Goal: Information Seeking & Learning: Learn about a topic

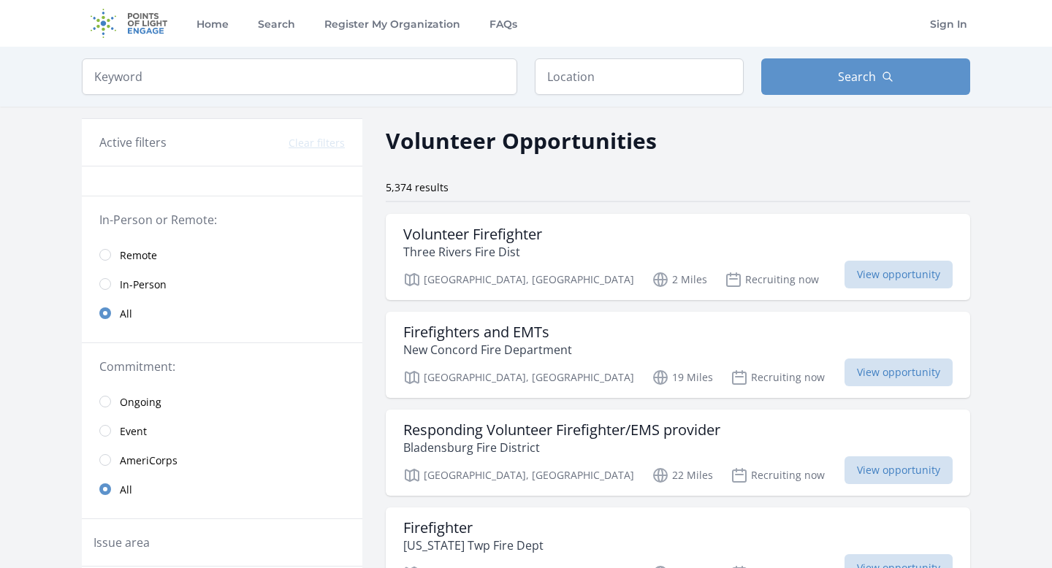
click at [110, 259] on link "Remote" at bounding box center [222, 254] width 281 height 29
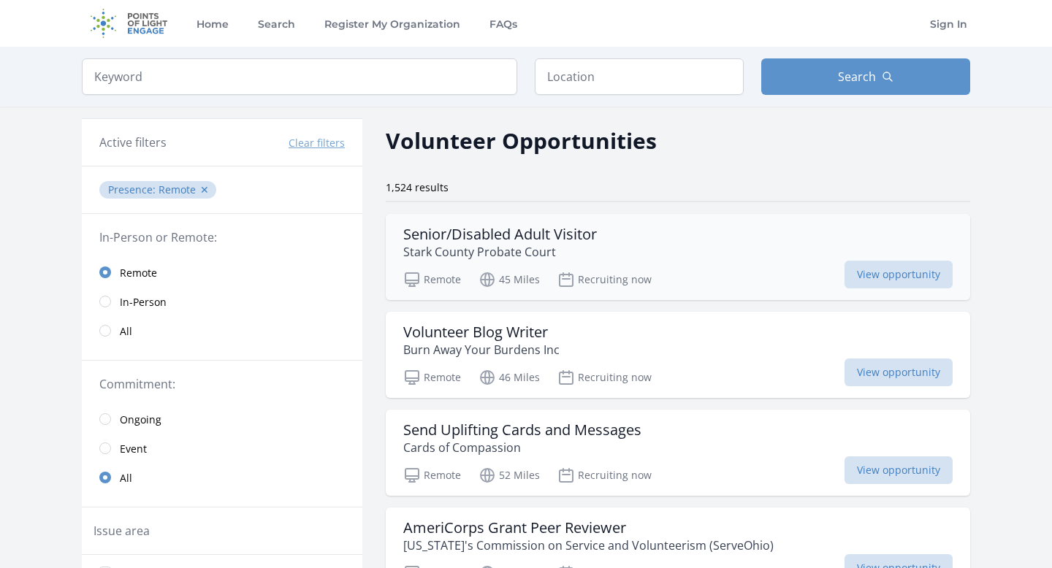
click at [459, 264] on div "Senior/Disabled Adult Visitor Stark County Probate Court Remote 45 Miles Recrui…" at bounding box center [678, 257] width 584 height 86
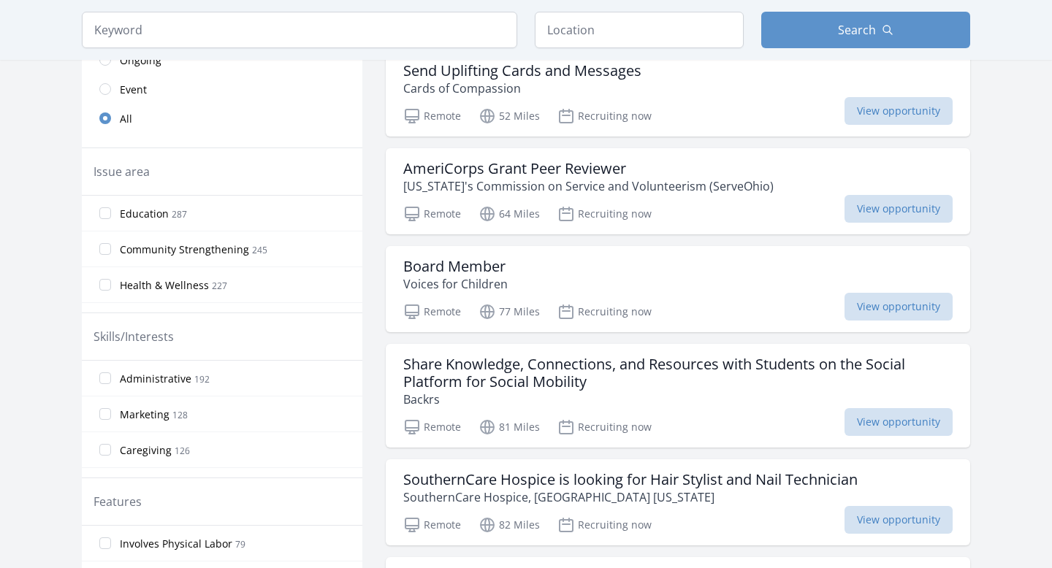
scroll to position [367, 0]
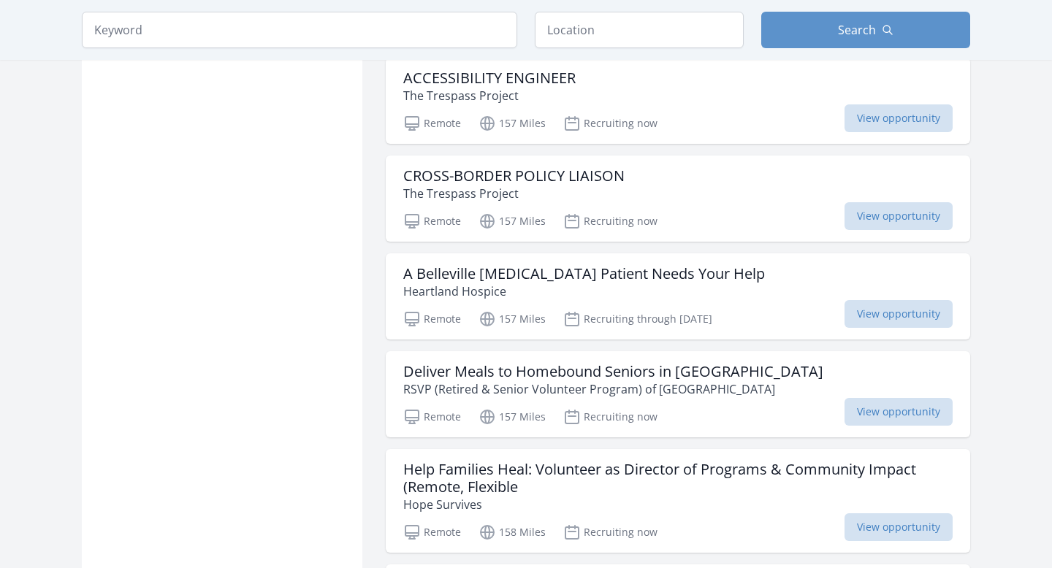
scroll to position [5514, 0]
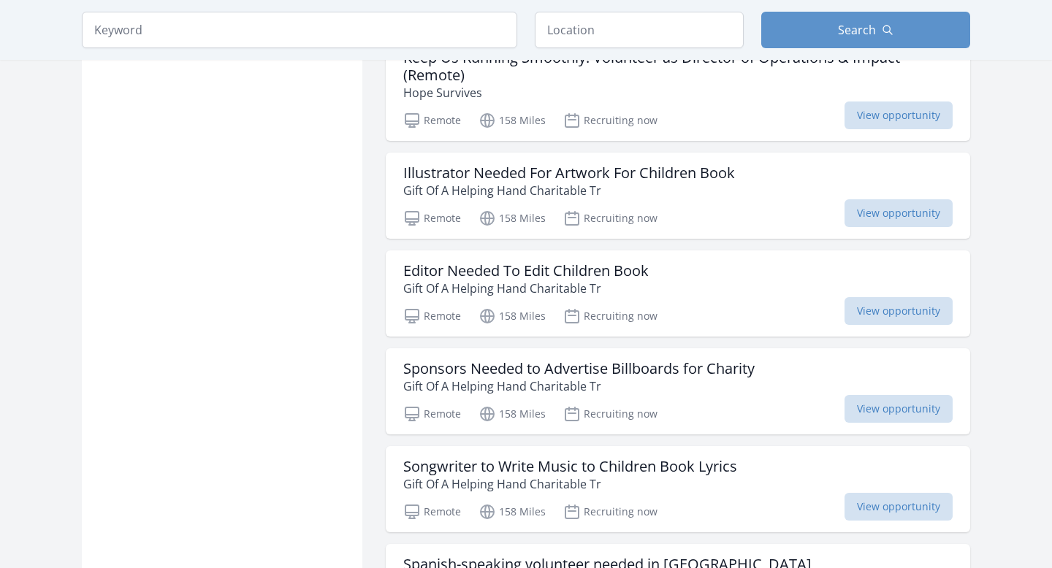
scroll to position [6107, 0]
